Goal: Entertainment & Leisure: Consume media (video, audio)

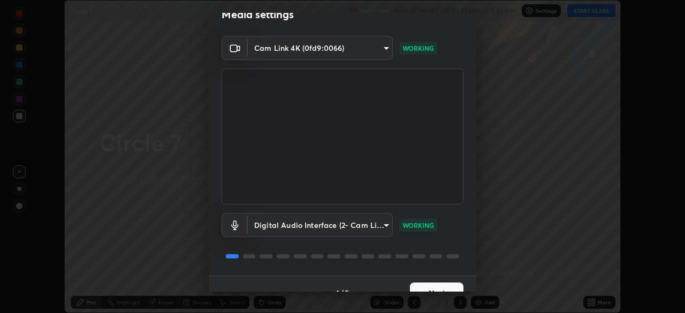
scroll to position [38, 0]
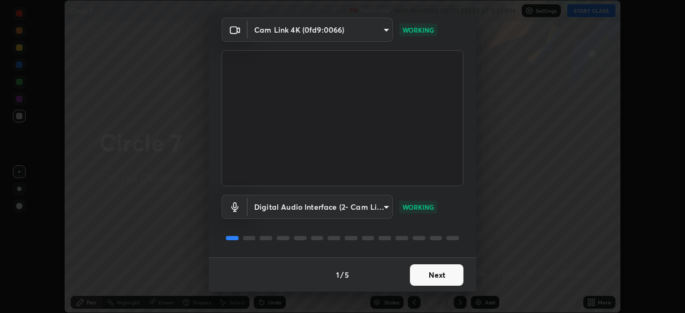
click at [441, 277] on button "Next" at bounding box center [436, 274] width 53 height 21
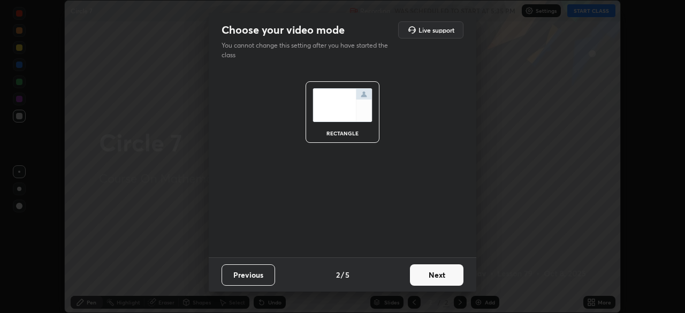
scroll to position [0, 0]
click at [442, 280] on button "Next" at bounding box center [436, 274] width 53 height 21
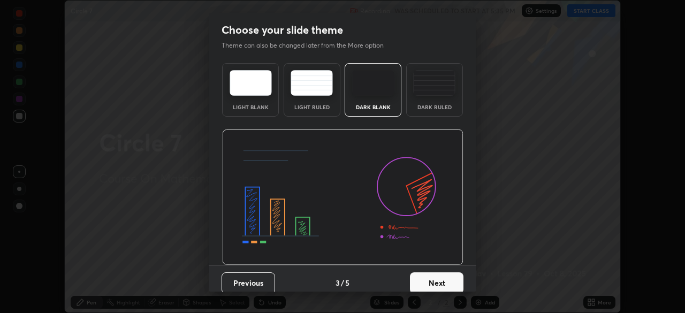
click at [446, 284] on button "Next" at bounding box center [436, 282] width 53 height 21
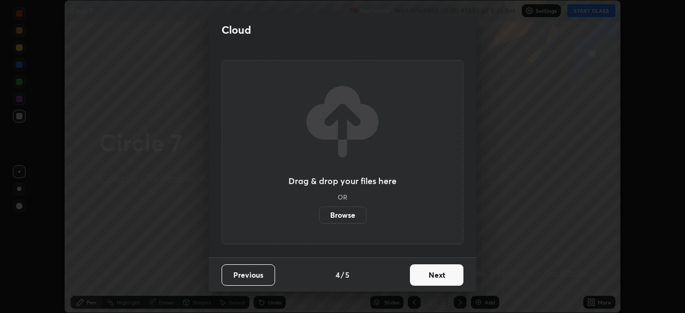
click at [447, 282] on button "Next" at bounding box center [436, 274] width 53 height 21
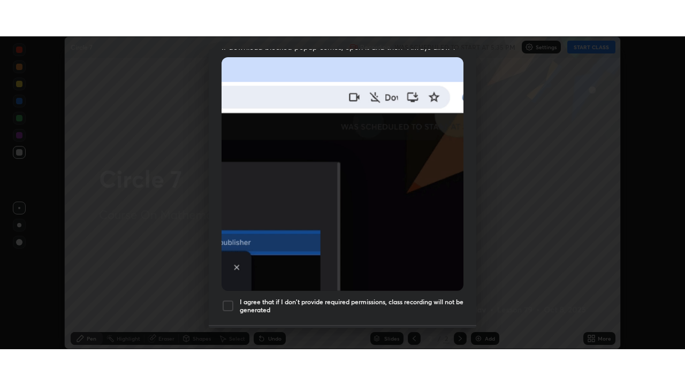
scroll to position [252, 0]
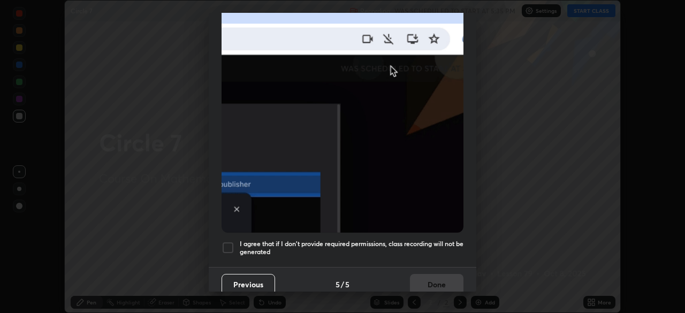
click at [433, 250] on h5 "I agree that if I don't provide required permissions, class recording will not …" at bounding box center [352, 248] width 224 height 17
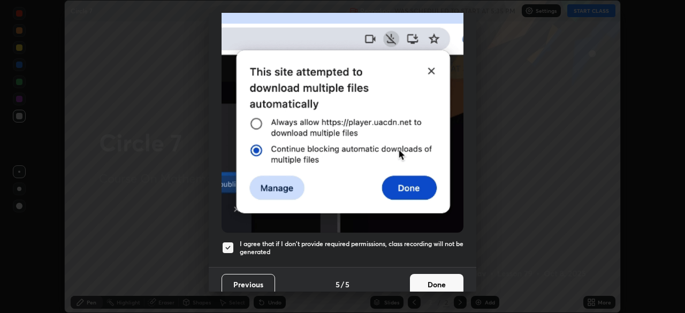
click at [446, 280] on button "Done" at bounding box center [436, 284] width 53 height 21
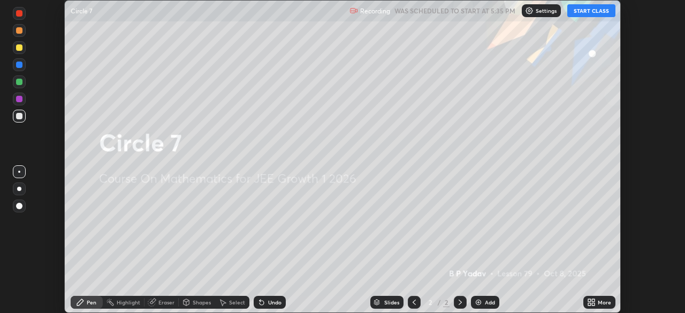
click at [596, 307] on div "More" at bounding box center [599, 302] width 32 height 13
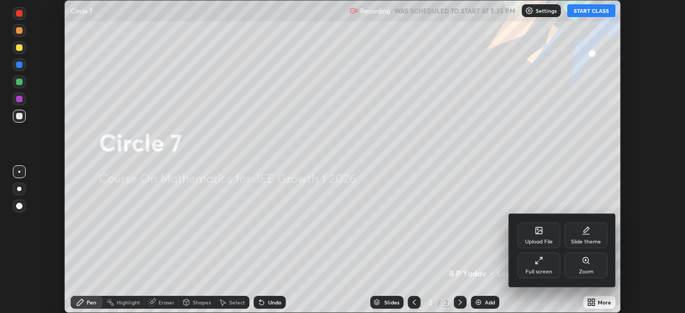
click at [540, 266] on div "Full screen" at bounding box center [538, 265] width 43 height 26
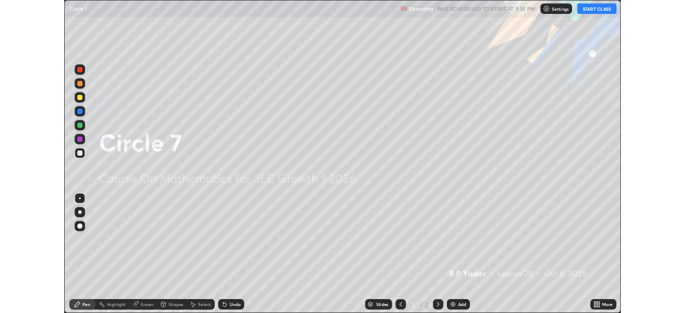
scroll to position [385, 685]
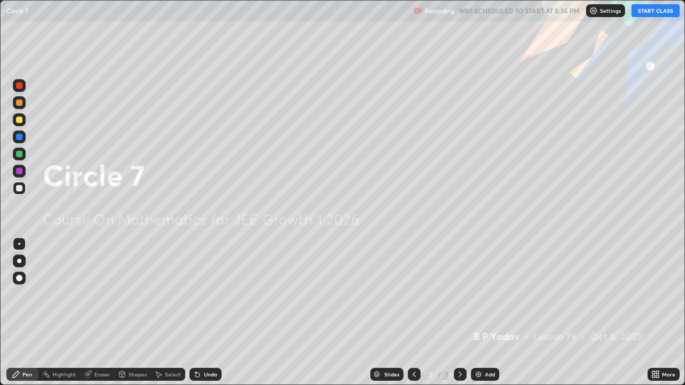
click at [639, 16] on button "START CLASS" at bounding box center [655, 10] width 48 height 13
click at [480, 312] on div "Add" at bounding box center [485, 374] width 28 height 13
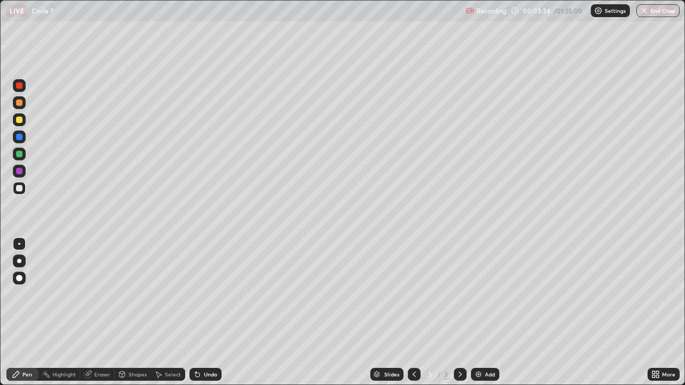
click at [661, 312] on div "More" at bounding box center [663, 374] width 32 height 13
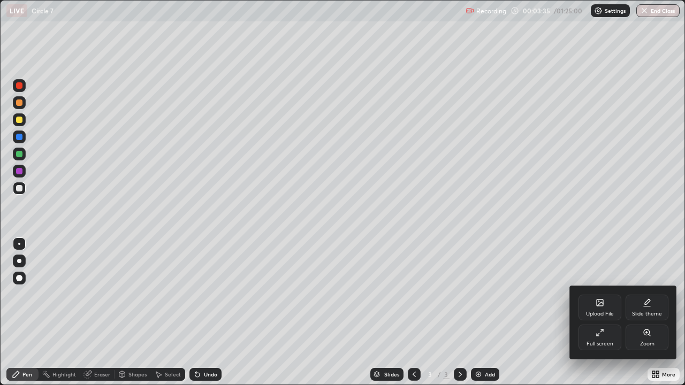
click at [602, 312] on div "Full screen" at bounding box center [599, 338] width 43 height 26
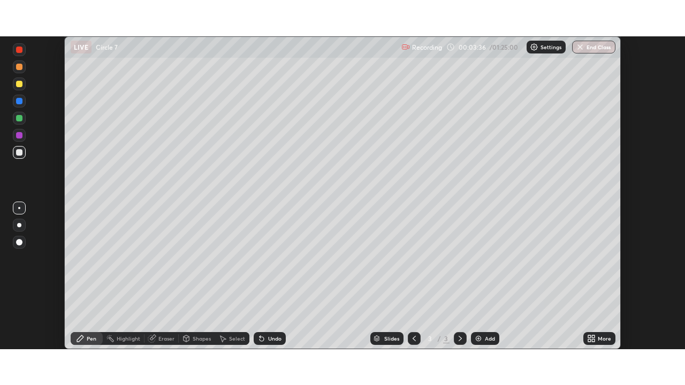
scroll to position [53178, 52806]
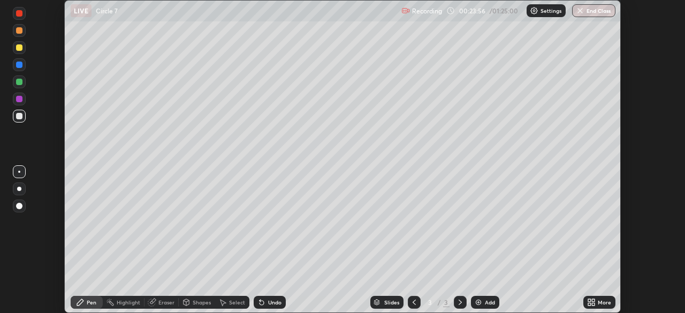
click at [593, 303] on icon at bounding box center [593, 304] width 3 height 3
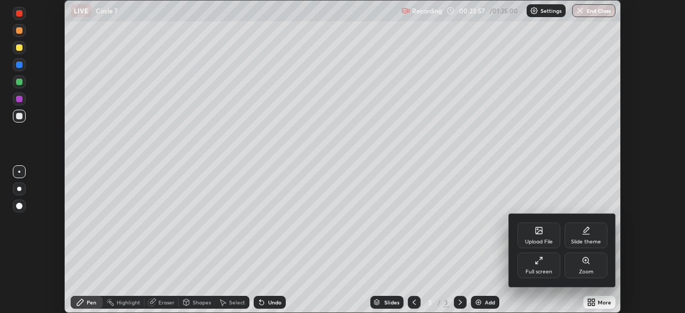
click at [549, 271] on div "Full screen" at bounding box center [538, 271] width 27 height 5
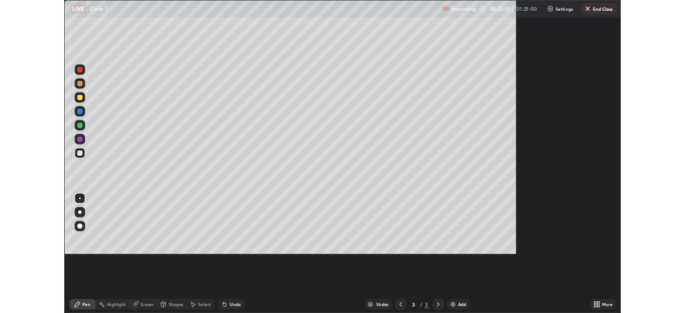
scroll to position [385, 685]
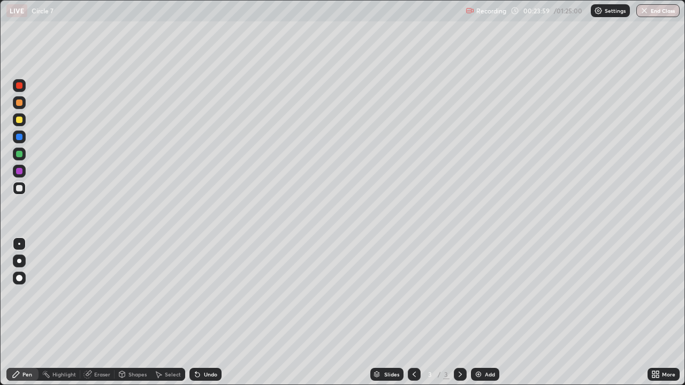
click at [482, 312] on div "Add" at bounding box center [485, 374] width 28 height 13
click at [18, 155] on div at bounding box center [19, 154] width 6 height 6
click at [24, 193] on div at bounding box center [19, 188] width 13 height 13
click at [205, 312] on div "Undo" at bounding box center [205, 374] width 32 height 13
click at [206, 312] on div "Undo" at bounding box center [210, 374] width 13 height 5
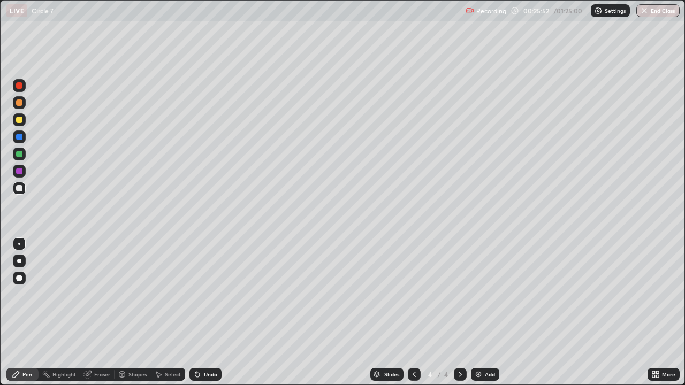
click at [205, 312] on div "Undo" at bounding box center [205, 374] width 32 height 13
click at [204, 312] on div "Undo" at bounding box center [205, 374] width 32 height 13
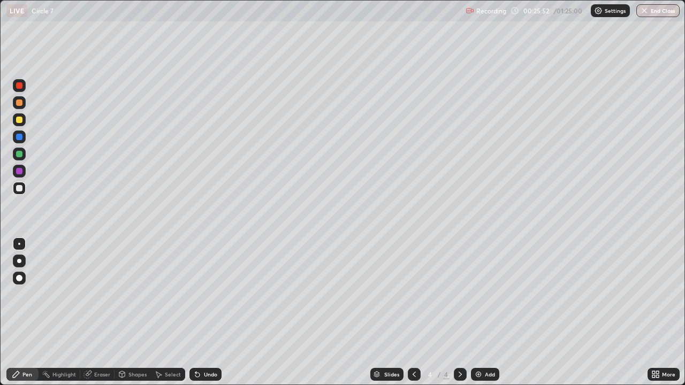
click at [205, 312] on div "Undo" at bounding box center [205, 374] width 32 height 13
click at [206, 312] on div "Undo" at bounding box center [203, 374] width 36 height 21
click at [18, 156] on div at bounding box center [19, 154] width 6 height 6
click at [16, 191] on div at bounding box center [19, 188] width 13 height 13
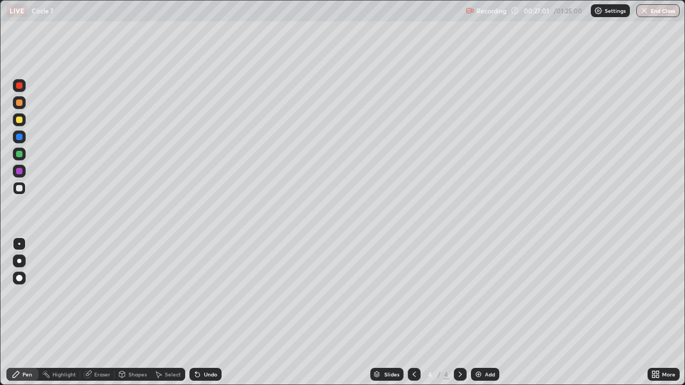
click at [211, 312] on div "Undo" at bounding box center [210, 374] width 13 height 5
click at [482, 312] on div "Add" at bounding box center [485, 374] width 28 height 13
click at [137, 312] on div "Shapes" at bounding box center [137, 374] width 18 height 5
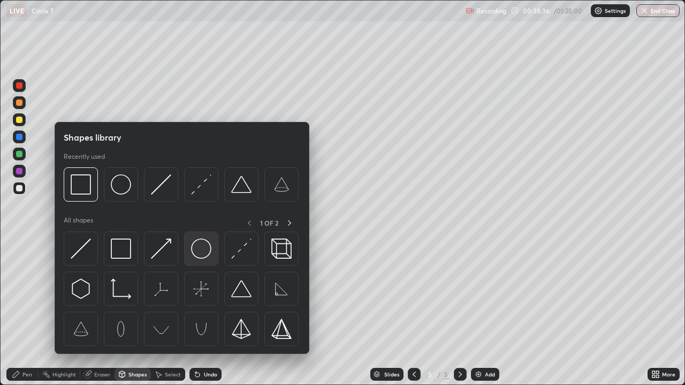
click at [197, 250] on img at bounding box center [201, 249] width 20 height 20
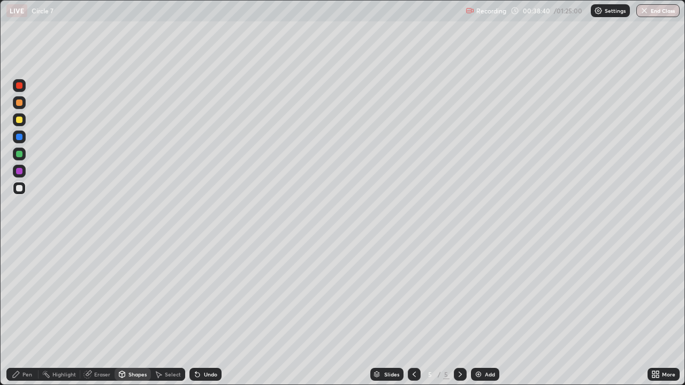
click at [32, 312] on div "Pen" at bounding box center [22, 374] width 32 height 13
click at [24, 170] on div at bounding box center [19, 171] width 13 height 13
click at [19, 187] on div at bounding box center [19, 188] width 6 height 6
click at [412, 312] on icon at bounding box center [413, 374] width 3 height 5
click at [22, 121] on div at bounding box center [19, 120] width 6 height 6
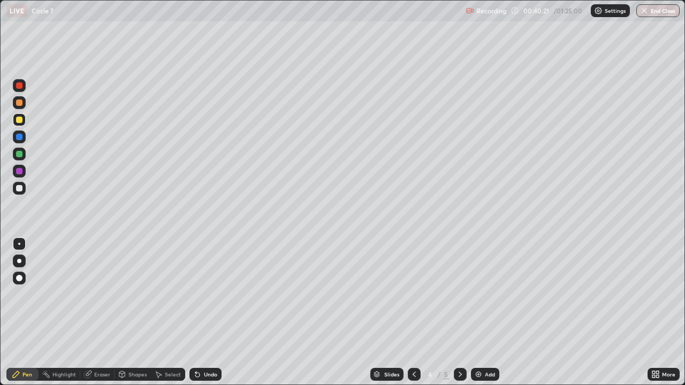
click at [459, 312] on icon at bounding box center [460, 374] width 9 height 9
click at [15, 157] on div at bounding box center [19, 154] width 13 height 13
click at [487, 312] on div "Slides 5 / 5 Add" at bounding box center [434, 374] width 426 height 21
click at [488, 312] on div "Add" at bounding box center [490, 374] width 10 height 5
click at [20, 104] on div at bounding box center [19, 102] width 6 height 6
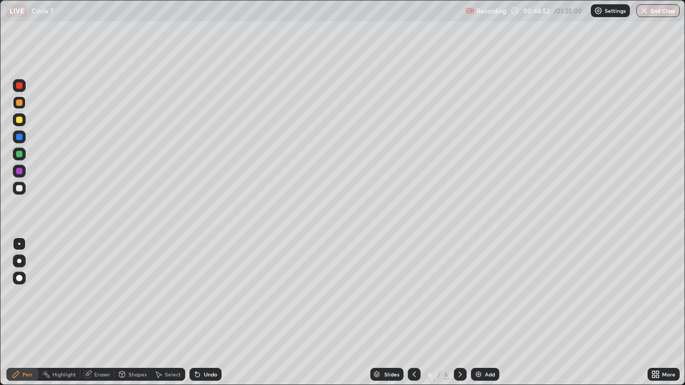
click at [20, 152] on div at bounding box center [19, 154] width 6 height 6
click at [18, 171] on div at bounding box center [19, 171] width 6 height 6
click at [140, 312] on div "Shapes" at bounding box center [137, 374] width 18 height 5
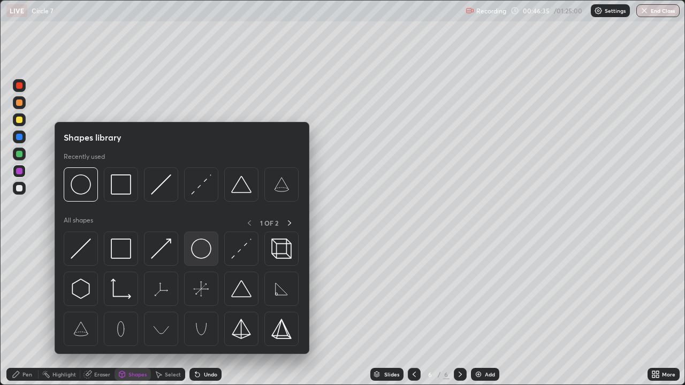
click at [201, 255] on img at bounding box center [201, 249] width 20 height 20
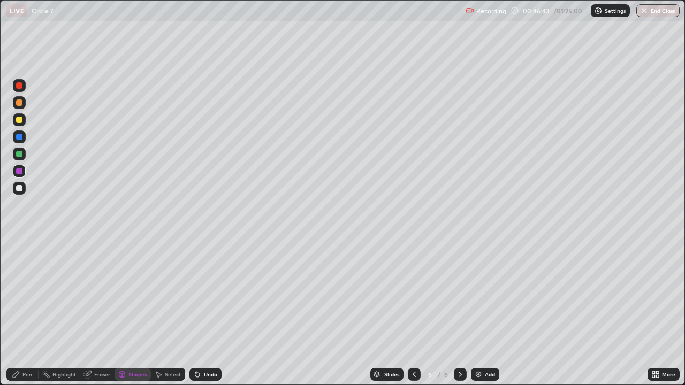
click at [31, 312] on div "Pen" at bounding box center [27, 374] width 10 height 5
click at [22, 192] on div at bounding box center [19, 188] width 13 height 13
click at [213, 312] on div "Undo" at bounding box center [210, 374] width 13 height 5
click at [214, 312] on div "Undo" at bounding box center [210, 374] width 13 height 5
click at [108, 312] on div "Eraser" at bounding box center [102, 374] width 16 height 5
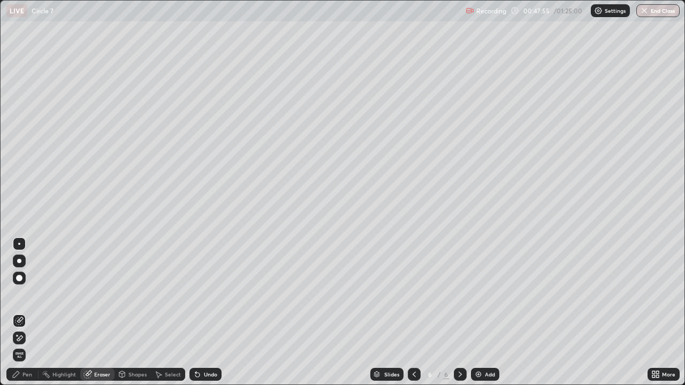
click at [30, 312] on div "Pen" at bounding box center [27, 374] width 10 height 5
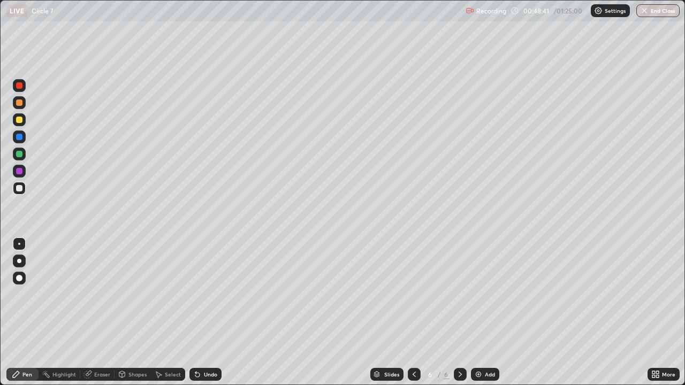
click at [16, 155] on div at bounding box center [19, 154] width 6 height 6
click at [19, 120] on div at bounding box center [19, 120] width 6 height 6
click at [204, 312] on div "Undo" at bounding box center [210, 374] width 13 height 5
click at [202, 312] on div "Undo" at bounding box center [205, 374] width 32 height 13
click at [18, 102] on div at bounding box center [19, 102] width 6 height 6
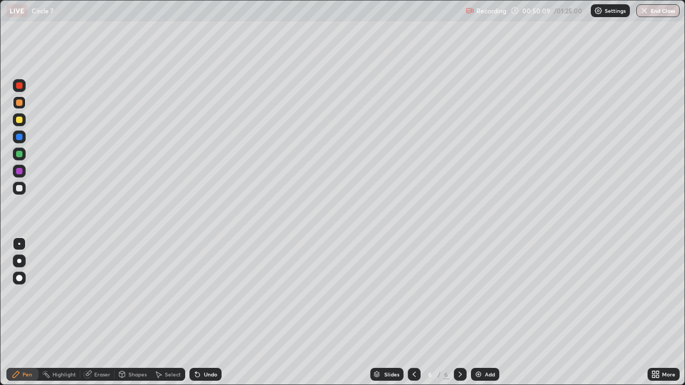
click at [21, 136] on div at bounding box center [19, 137] width 6 height 6
click at [19, 186] on div at bounding box center [19, 188] width 6 height 6
click at [206, 312] on div "Undo" at bounding box center [210, 374] width 13 height 5
click at [491, 312] on div "Add" at bounding box center [490, 374] width 10 height 5
click at [19, 155] on div at bounding box center [19, 154] width 6 height 6
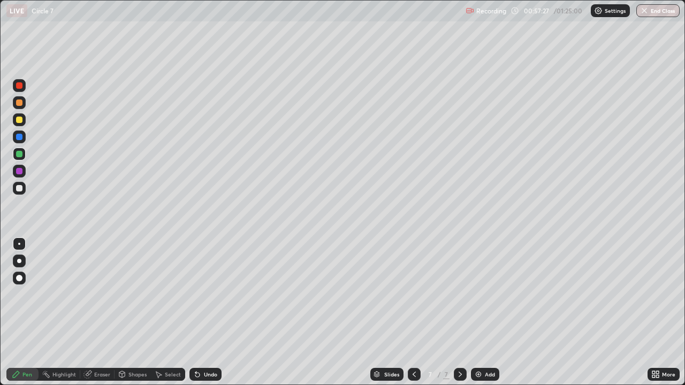
click at [208, 312] on div "Undo" at bounding box center [210, 374] width 13 height 5
click at [24, 185] on div at bounding box center [19, 188] width 13 height 13
click at [20, 120] on div at bounding box center [19, 120] width 6 height 6
click at [20, 155] on div at bounding box center [19, 154] width 6 height 6
click at [20, 190] on div at bounding box center [19, 188] width 6 height 6
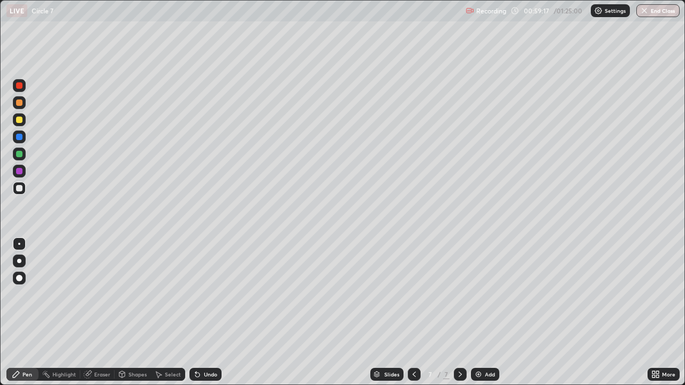
click at [209, 312] on div "Undo" at bounding box center [210, 374] width 13 height 5
click at [212, 312] on div "Undo" at bounding box center [210, 374] width 13 height 5
click at [216, 312] on div "Undo" at bounding box center [205, 374] width 32 height 13
click at [217, 312] on div "Undo" at bounding box center [205, 374] width 32 height 13
click at [218, 312] on div "Undo" at bounding box center [205, 374] width 32 height 13
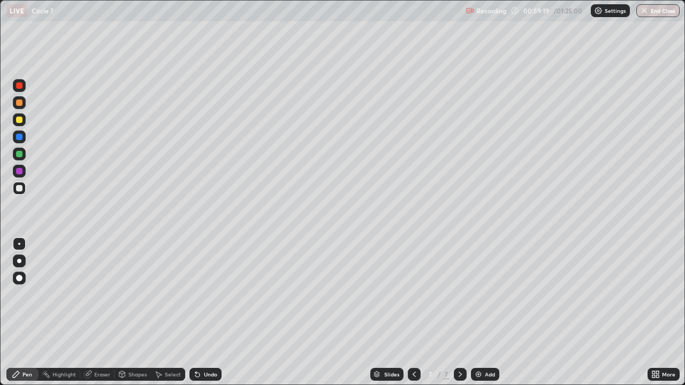
click at [218, 312] on div "Undo" at bounding box center [205, 374] width 32 height 13
click at [219, 312] on div "Undo" at bounding box center [205, 374] width 32 height 13
click at [19, 102] on div at bounding box center [19, 102] width 6 height 6
click at [206, 312] on div "Undo" at bounding box center [210, 374] width 13 height 5
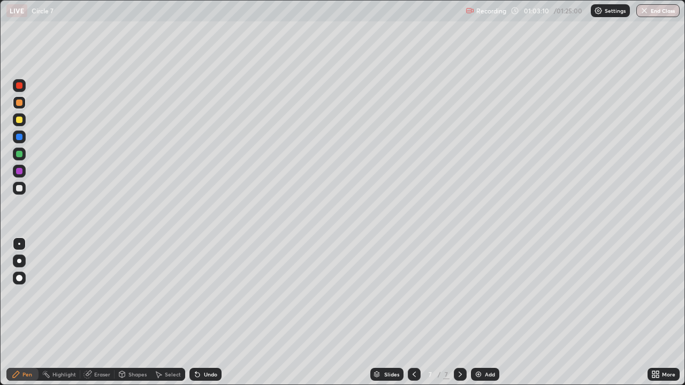
click at [208, 312] on div "Undo" at bounding box center [210, 374] width 13 height 5
click at [207, 312] on div "Undo" at bounding box center [210, 374] width 13 height 5
click at [215, 312] on div "Undo" at bounding box center [205, 374] width 32 height 13
click at [20, 190] on div at bounding box center [19, 188] width 6 height 6
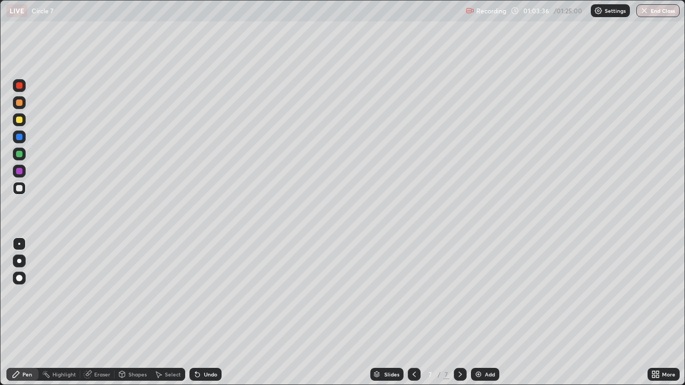
click at [474, 312] on img at bounding box center [478, 374] width 9 height 9
click at [411, 312] on icon at bounding box center [414, 374] width 9 height 9
click at [454, 312] on div at bounding box center [460, 374] width 13 height 13
click at [22, 156] on div at bounding box center [19, 154] width 6 height 6
click at [17, 188] on div at bounding box center [19, 188] width 6 height 6
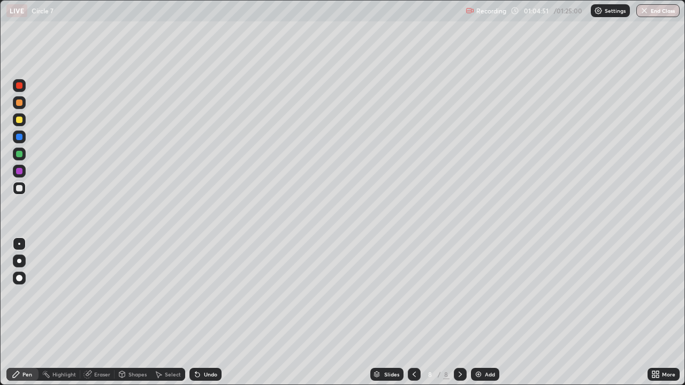
click at [413, 312] on icon at bounding box center [414, 374] width 9 height 9
click at [464, 312] on div at bounding box center [460, 374] width 13 height 13
click at [484, 312] on div "Slides 8 / 8 Add" at bounding box center [434, 374] width 426 height 21
click at [479, 312] on img at bounding box center [478, 374] width 9 height 9
click at [19, 104] on div at bounding box center [19, 102] width 6 height 6
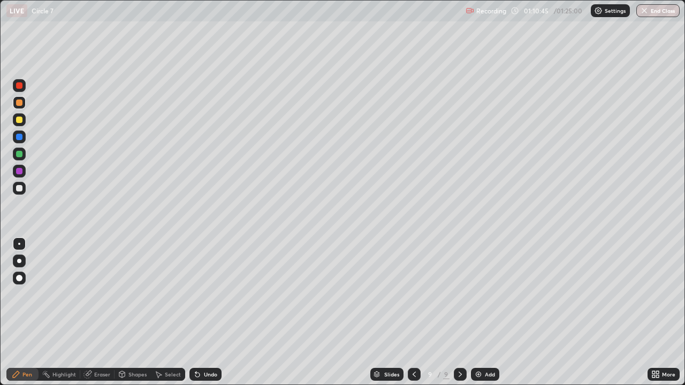
click at [212, 312] on div "Undo" at bounding box center [205, 374] width 32 height 13
click at [212, 312] on div "Undo" at bounding box center [210, 374] width 13 height 5
click at [211, 312] on div "Undo" at bounding box center [210, 374] width 13 height 5
click at [21, 188] on div at bounding box center [19, 188] width 6 height 6
click at [209, 312] on div "Undo" at bounding box center [210, 374] width 13 height 5
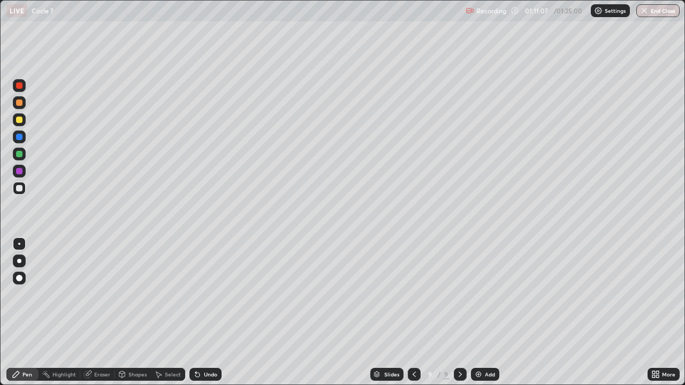
click at [208, 312] on div "Undo" at bounding box center [210, 374] width 13 height 5
click at [413, 312] on icon at bounding box center [414, 374] width 9 height 9
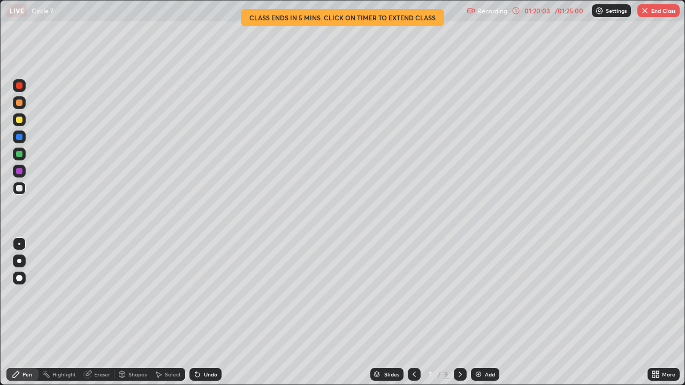
click at [647, 9] on img "button" at bounding box center [644, 10] width 9 height 9
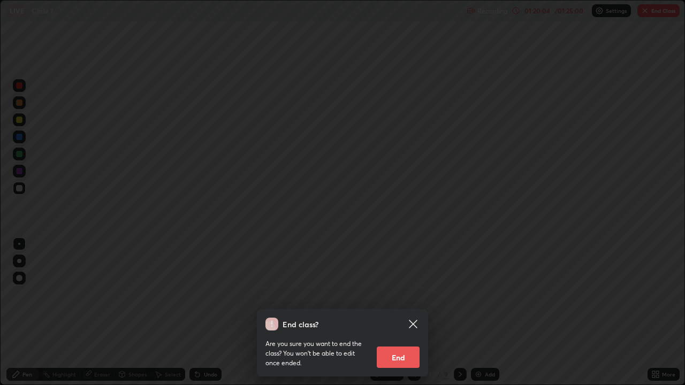
click at [401, 312] on button "End" at bounding box center [398, 357] width 43 height 21
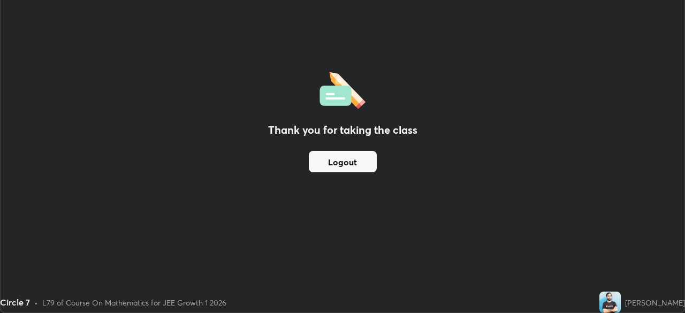
scroll to position [53178, 52806]
